Goal: Navigation & Orientation: Find specific page/section

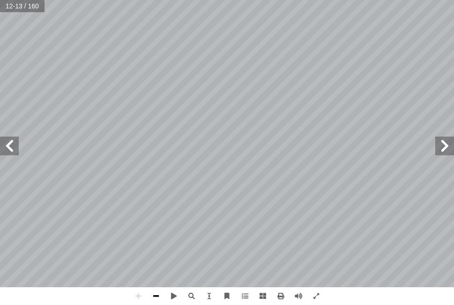
click at [155, 297] on span at bounding box center [156, 296] width 18 height 18
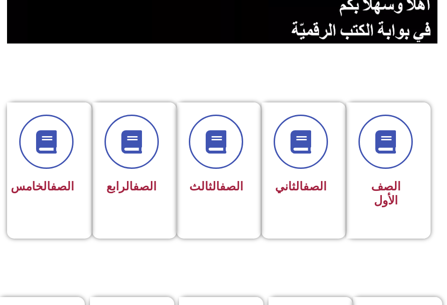
scroll to position [187, 0]
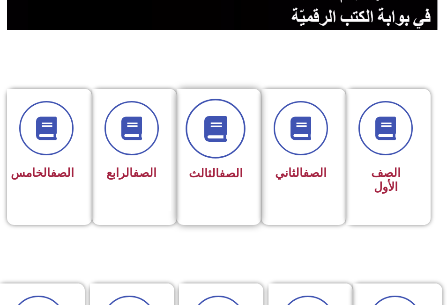
click at [210, 130] on icon at bounding box center [216, 129] width 26 height 26
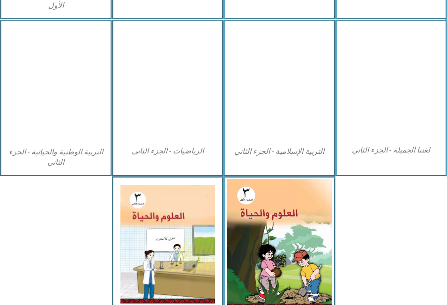
scroll to position [468, 0]
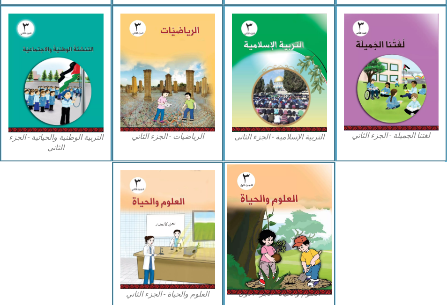
click at [287, 224] on img at bounding box center [279, 229] width 104 height 130
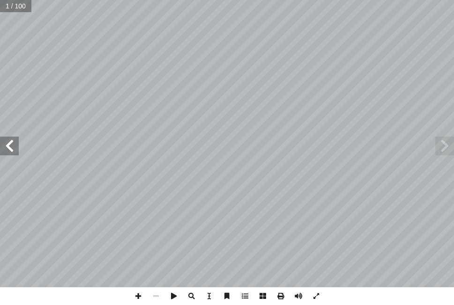
click at [10, 154] on span at bounding box center [9, 146] width 19 height 19
click at [9, 145] on span at bounding box center [9, 146] width 19 height 19
click at [155, 296] on span at bounding box center [156, 296] width 18 height 18
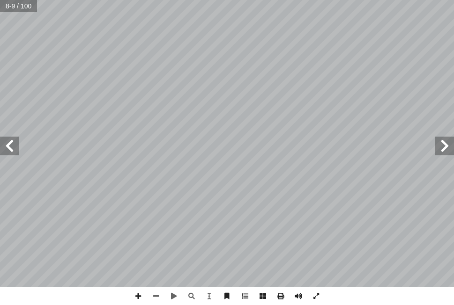
click at [10, 146] on span at bounding box center [9, 146] width 19 height 19
click at [154, 298] on span at bounding box center [156, 296] width 18 height 18
